Goal: Find specific page/section: Find specific page/section

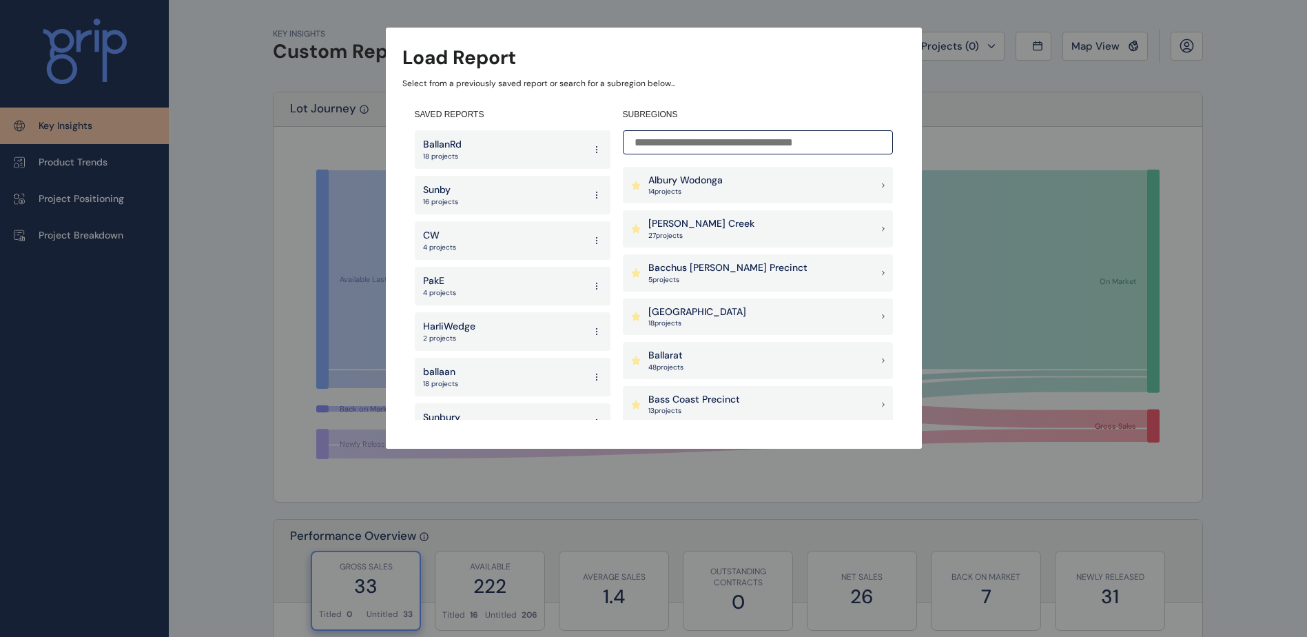
click at [482, 142] on div "BallanRd 18 projects" at bounding box center [513, 149] width 196 height 39
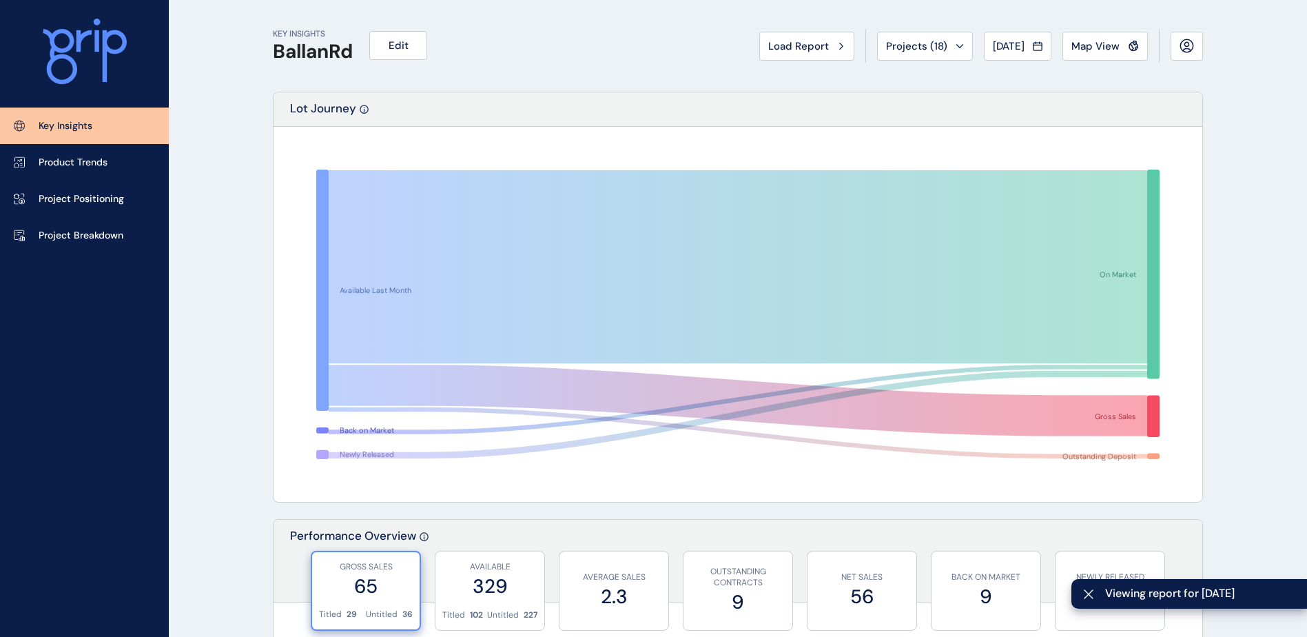
click at [1102, 43] on span "Map View" at bounding box center [1096, 46] width 48 height 14
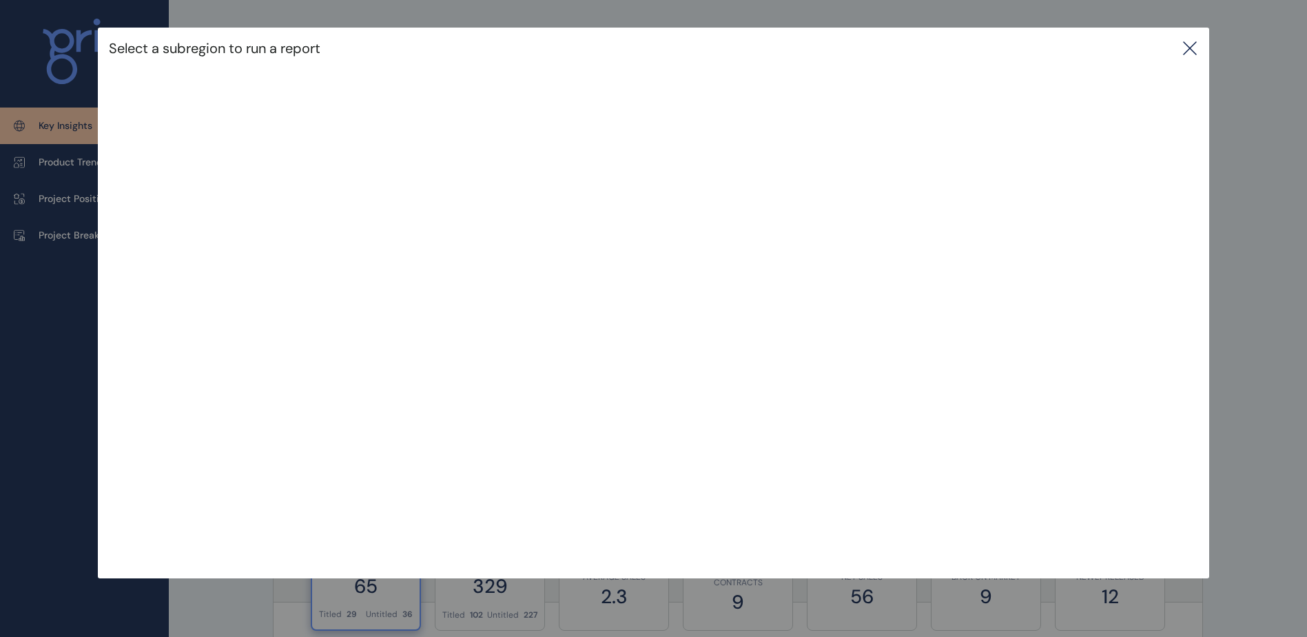
click at [1190, 45] on icon at bounding box center [1190, 48] width 17 height 17
